Goal: Information Seeking & Learning: Learn about a topic

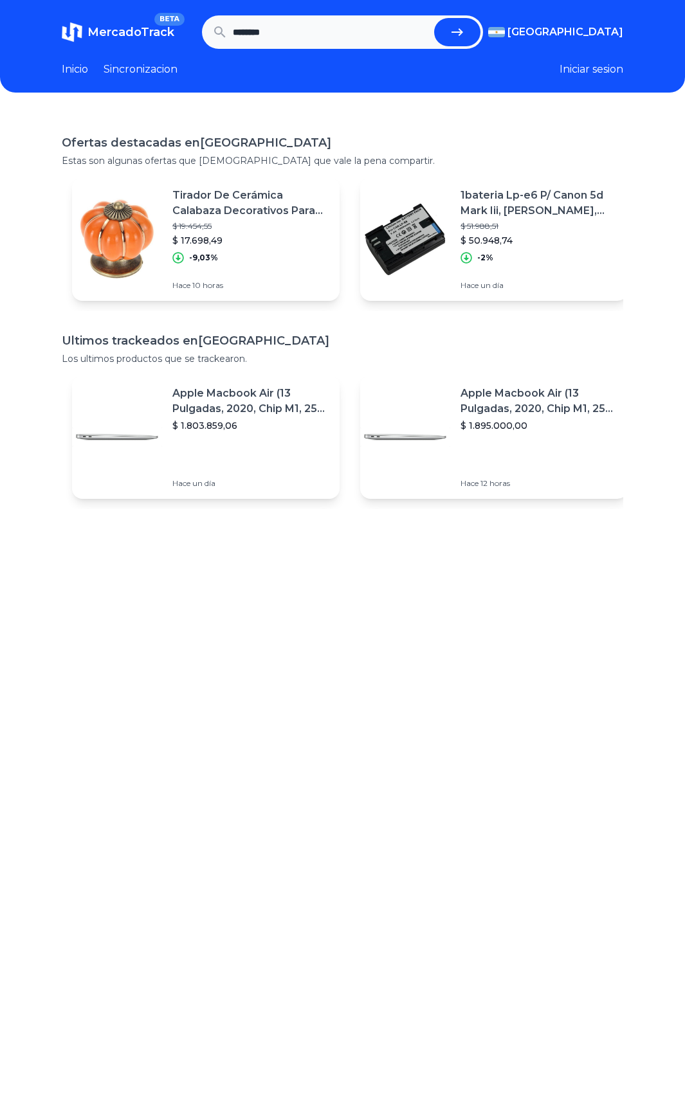
type input "********"
click at [434, 18] on button "submit" at bounding box center [457, 32] width 46 height 28
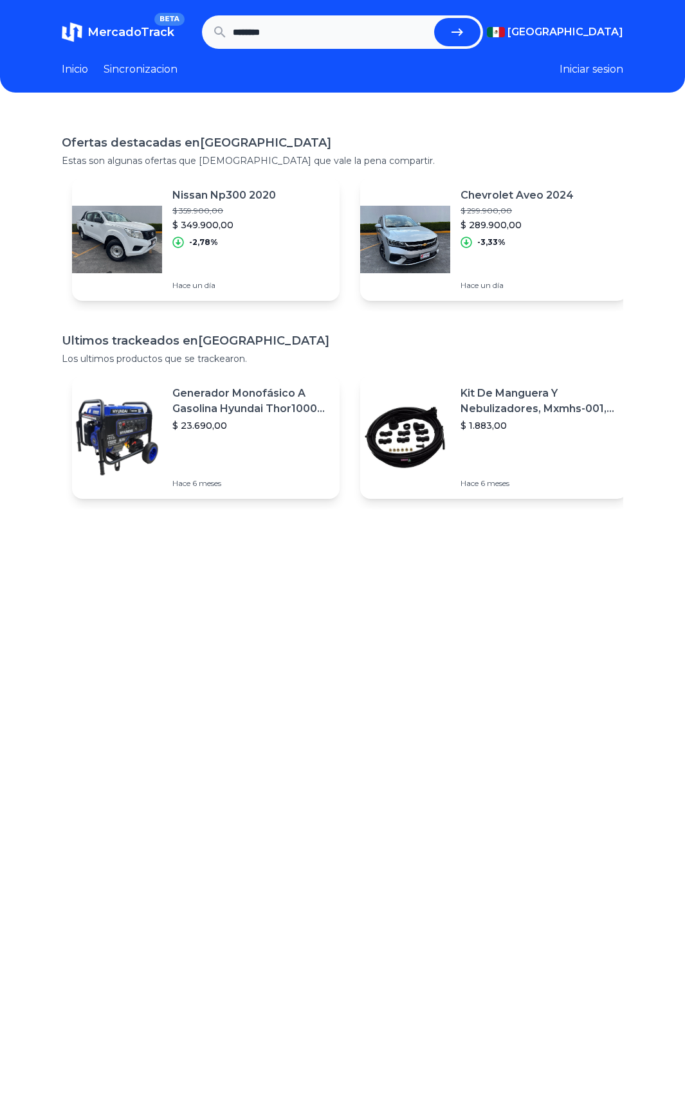
type input "********"
click at [434, 18] on button "submit" at bounding box center [457, 32] width 46 height 28
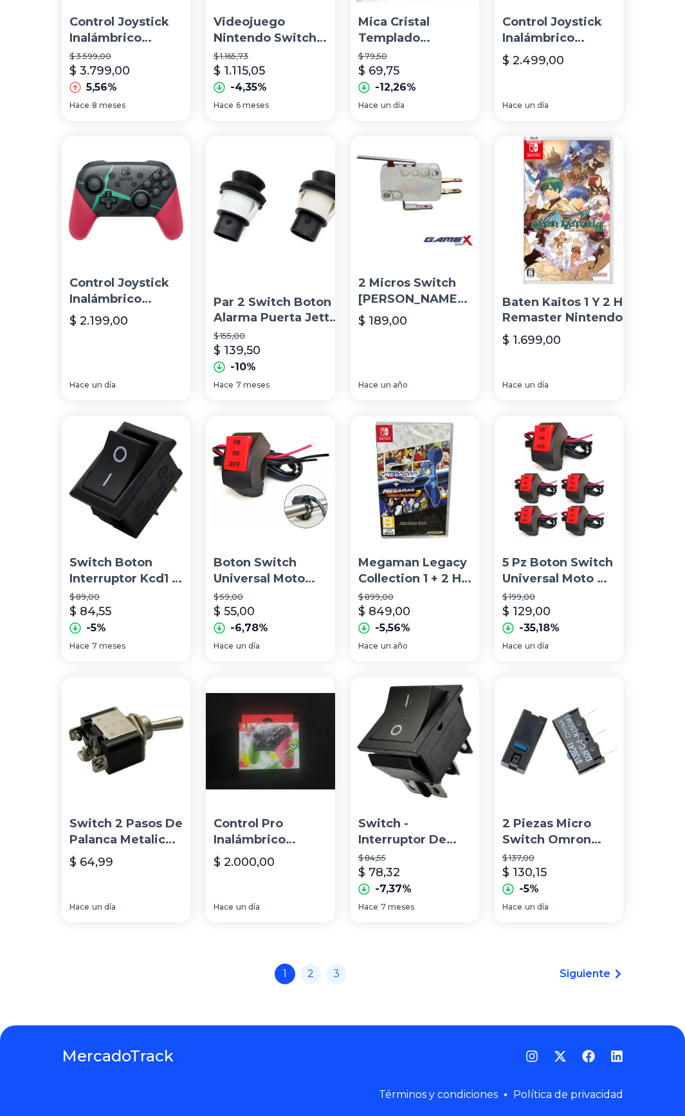
scroll to position [519, 0]
click at [300, 971] on div "1 2 3" at bounding box center [311, 974] width 72 height 21
click at [306, 971] on div "1 2 3" at bounding box center [311, 974] width 72 height 21
click at [312, 972] on link "2" at bounding box center [310, 972] width 21 height 21
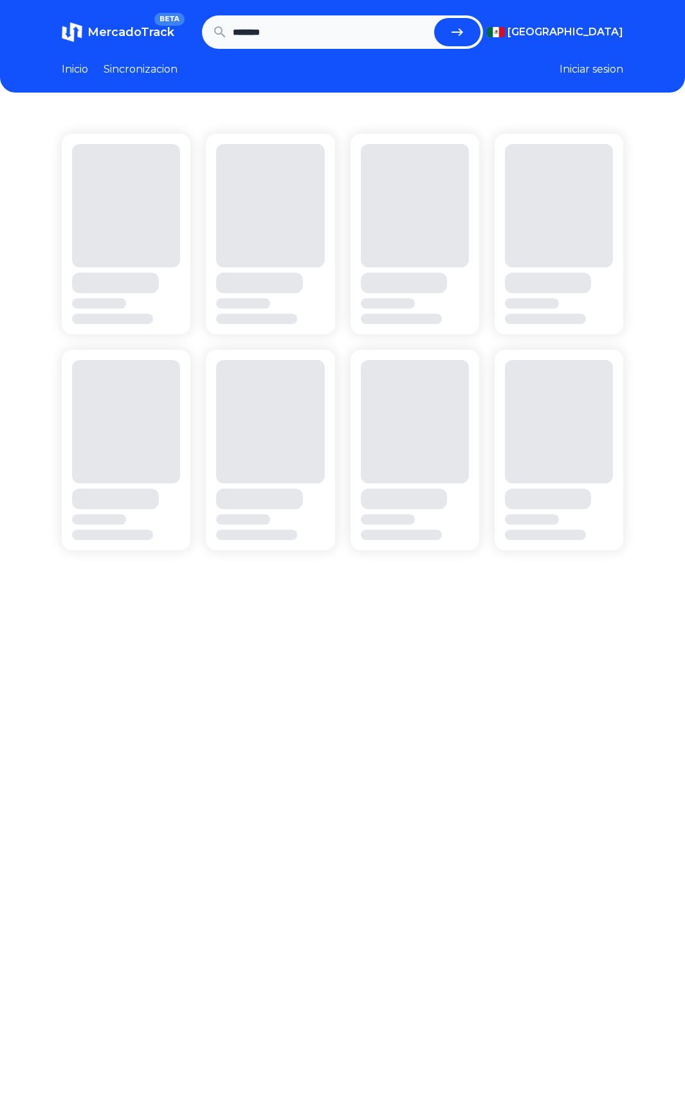
click at [328, 964] on div at bounding box center [342, 671] width 685 height 1116
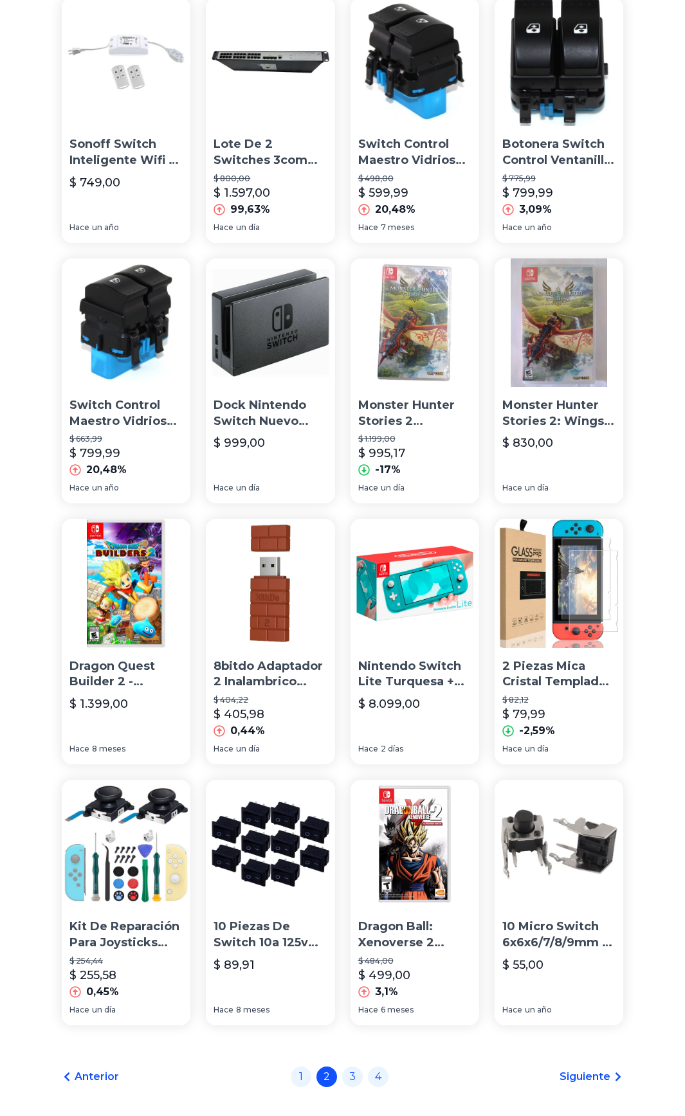
scroll to position [519, 0]
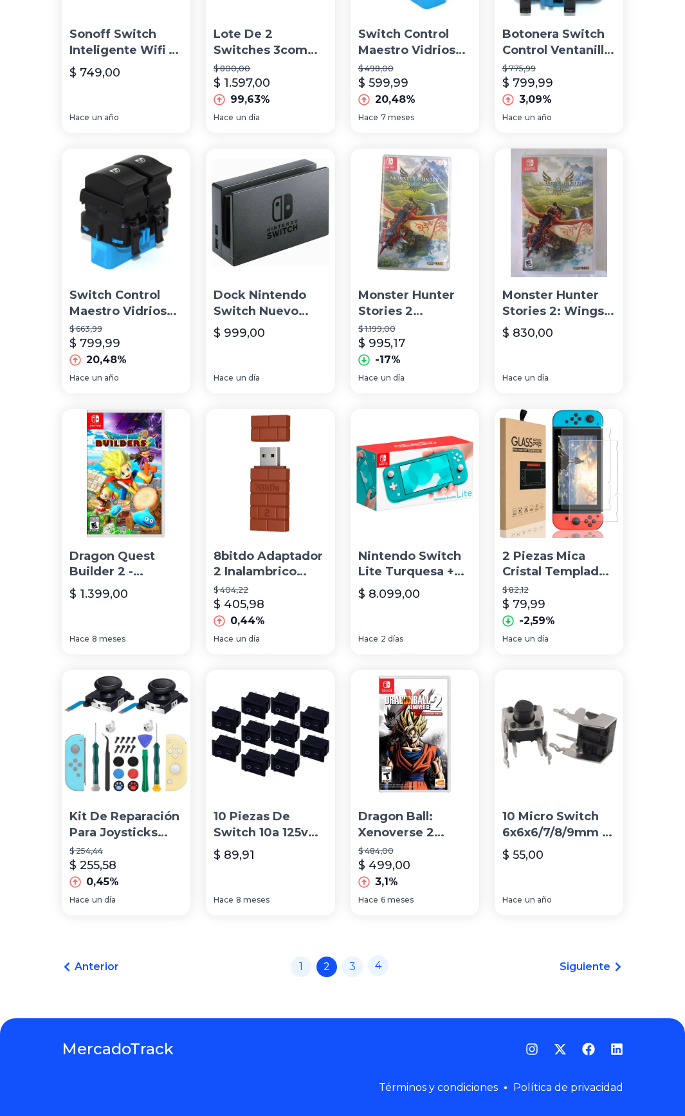
click at [387, 957] on link "4" at bounding box center [378, 965] width 21 height 21
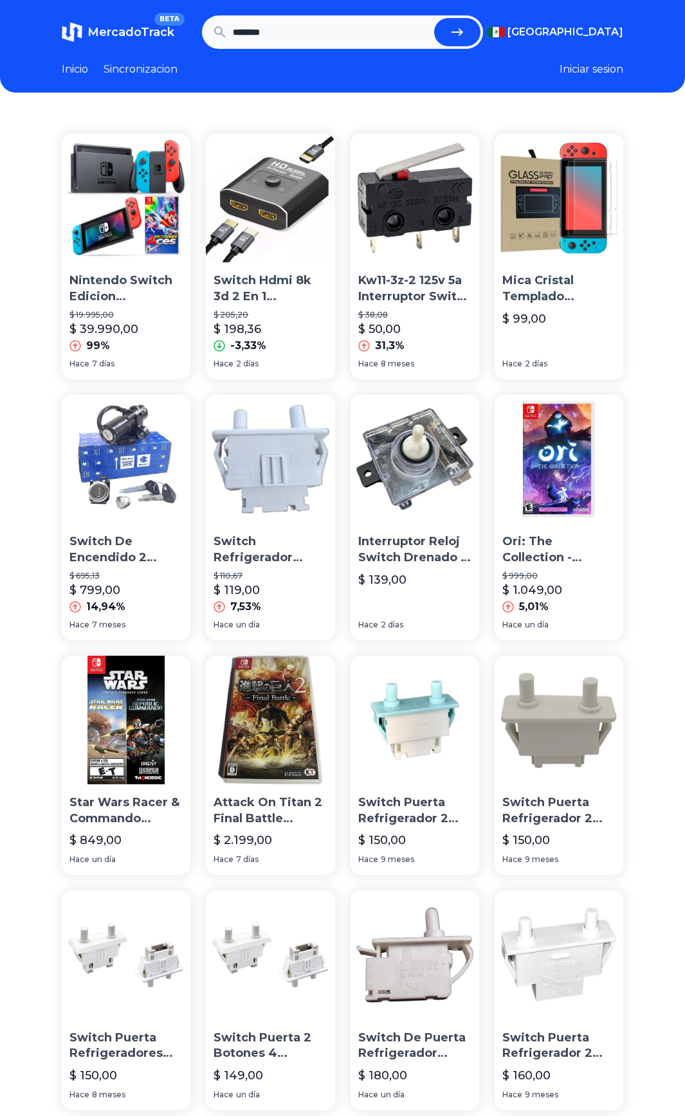
click at [73, 71] on link "Inicio" at bounding box center [75, 69] width 26 height 15
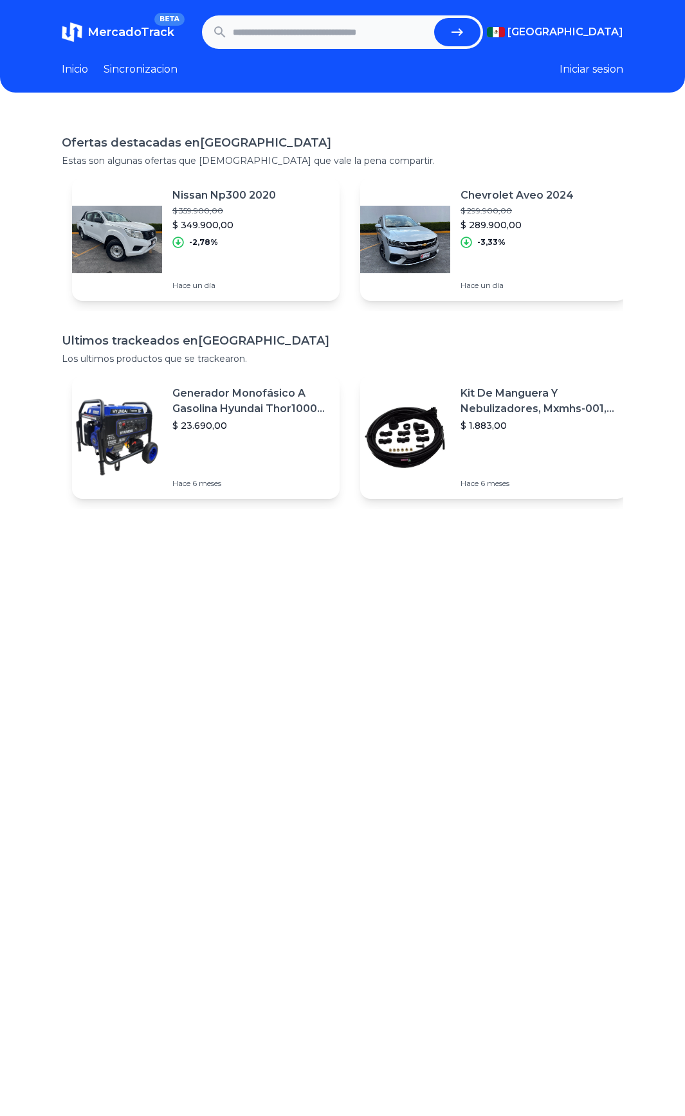
click at [163, 226] on div "Nissan Np300 2020 $ 359.900,00 $ 349.900,00 -2,78% Hace un día" at bounding box center [205, 238] width 267 height 123
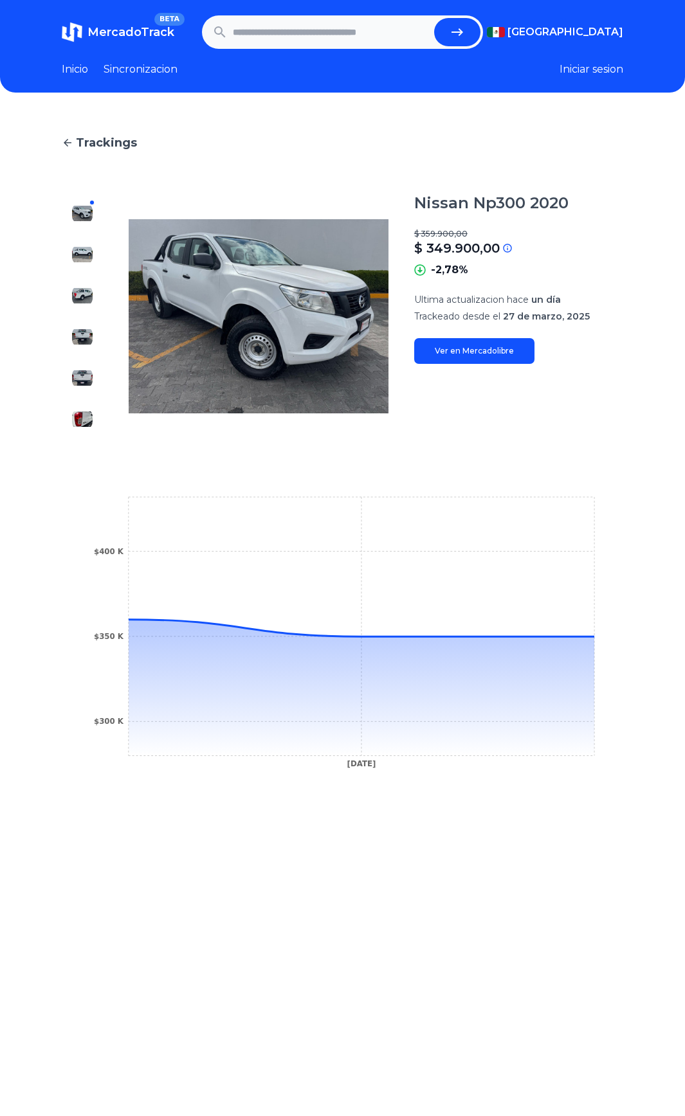
click at [79, 71] on link "Inicio" at bounding box center [75, 69] width 26 height 15
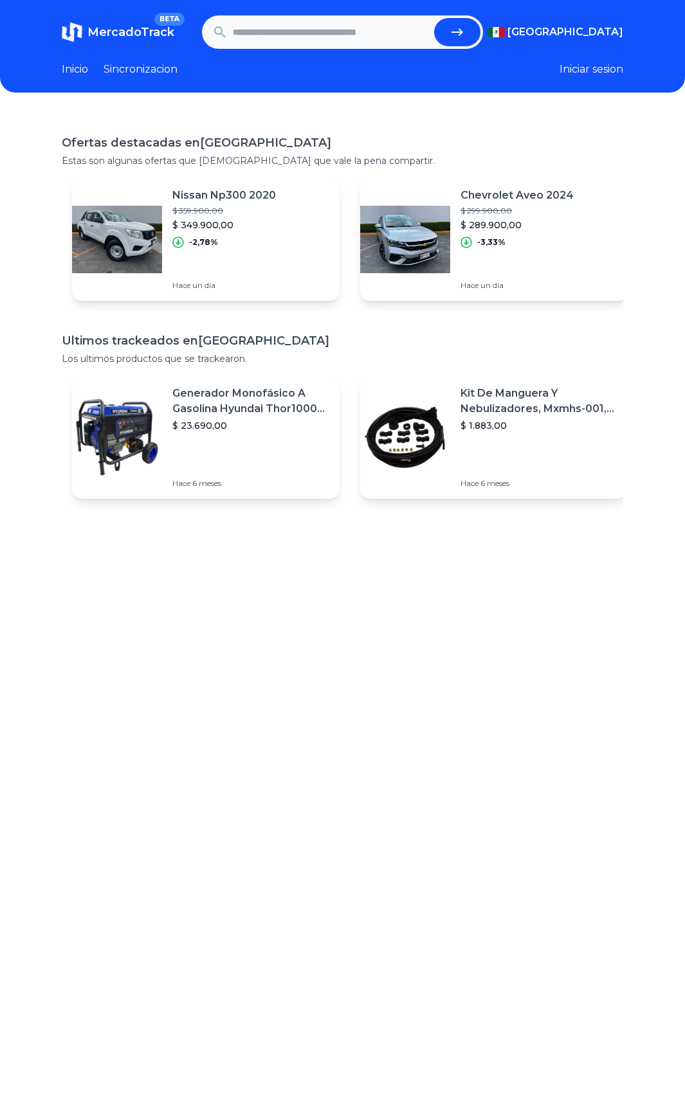
scroll to position [0, 10]
click at [339, 26] on input "text" at bounding box center [331, 32] width 196 height 28
type input "********"
click at [434, 18] on button "submit" at bounding box center [457, 32] width 46 height 28
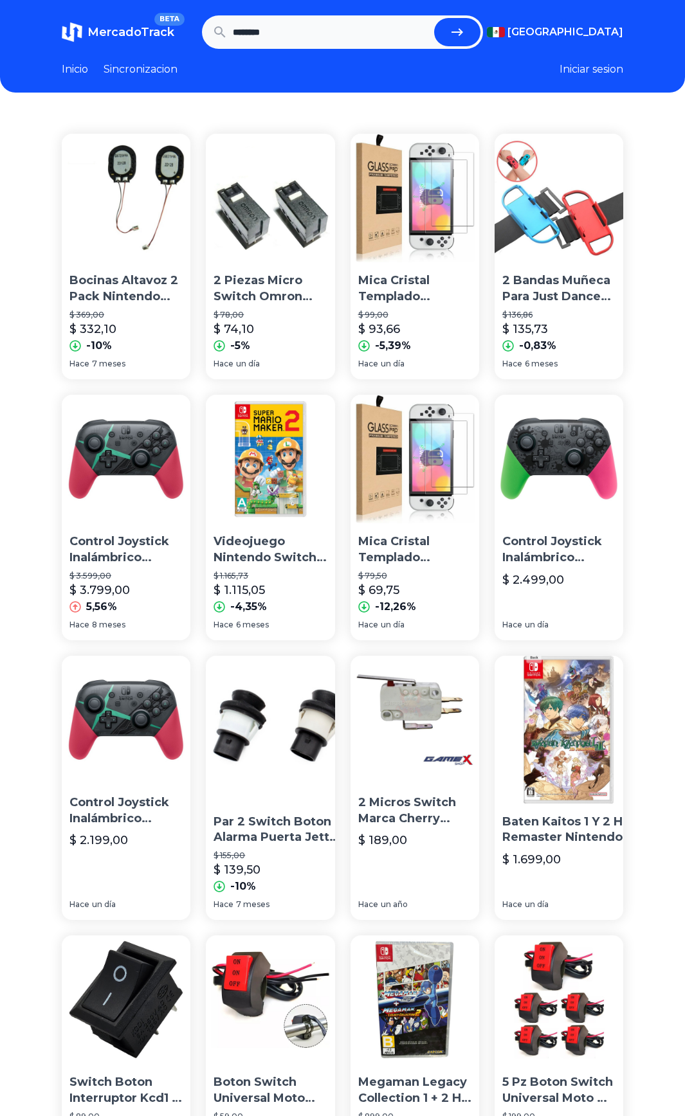
scroll to position [0, 10]
click at [555, 319] on p "$ 136,86" at bounding box center [558, 315] width 113 height 10
